Goal: Information Seeking & Learning: Learn about a topic

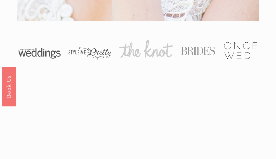
scroll to position [785, 0]
